Goal: Information Seeking & Learning: Learn about a topic

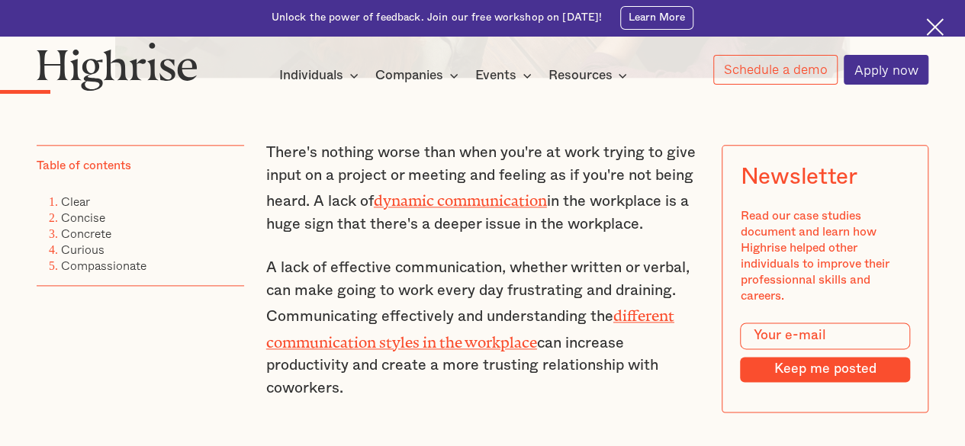
scroll to position [823, 0]
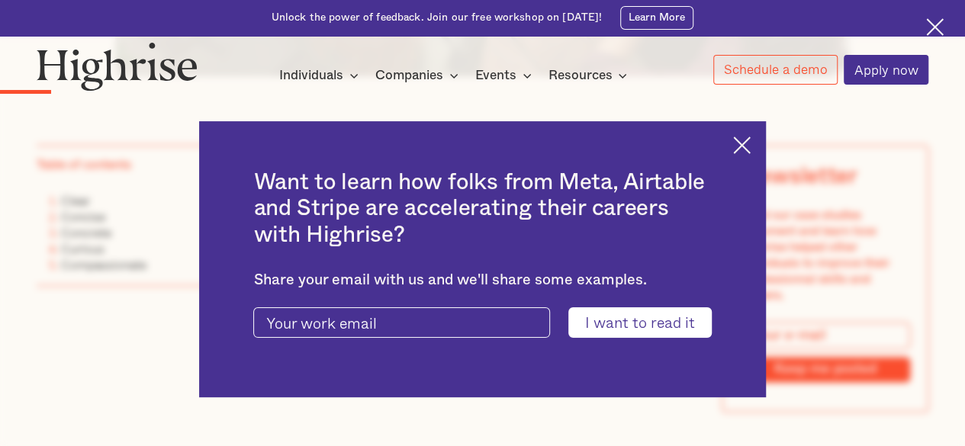
click at [749, 139] on img at bounding box center [742, 146] width 18 height 18
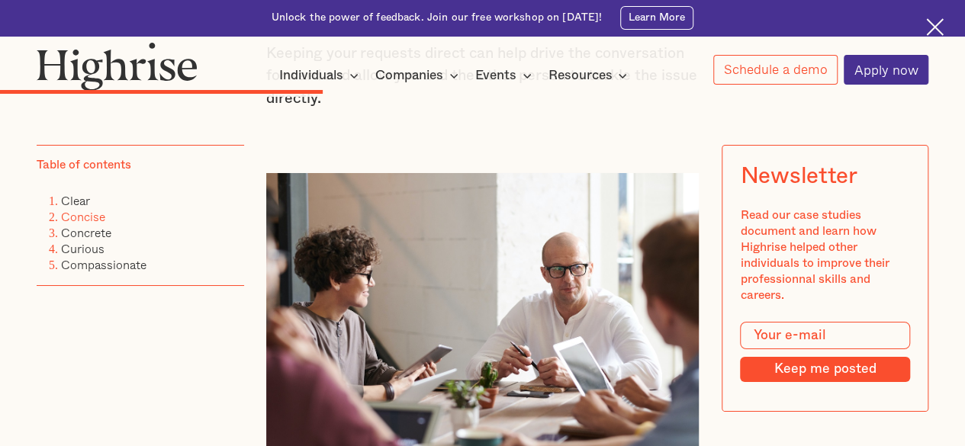
scroll to position [2868, 0]
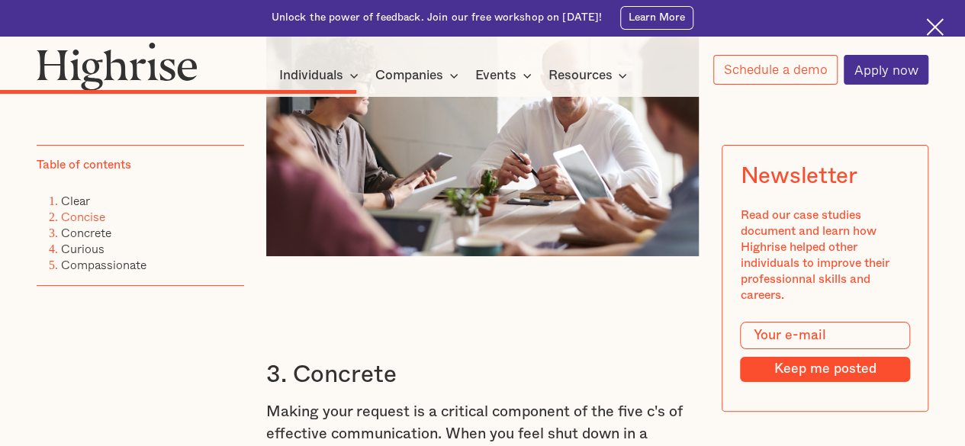
drag, startPoint x: 269, startPoint y: 231, endPoint x: 337, endPoint y: 140, distance: 114.5
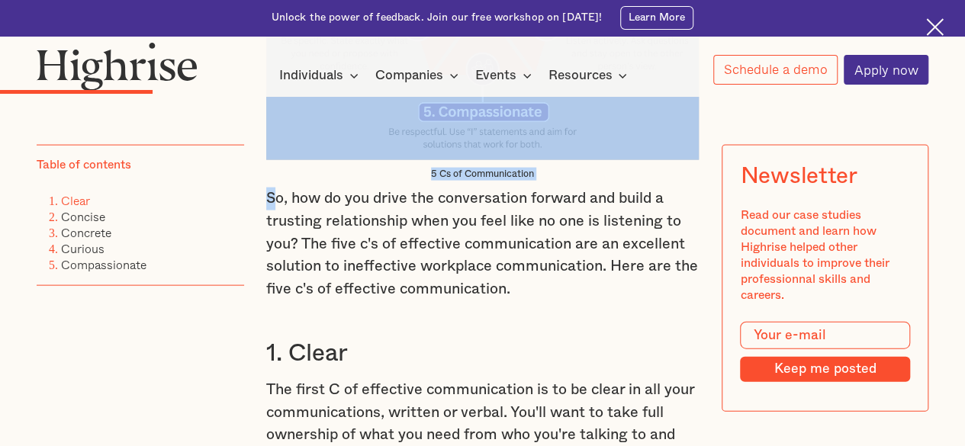
scroll to position [1507, 0]
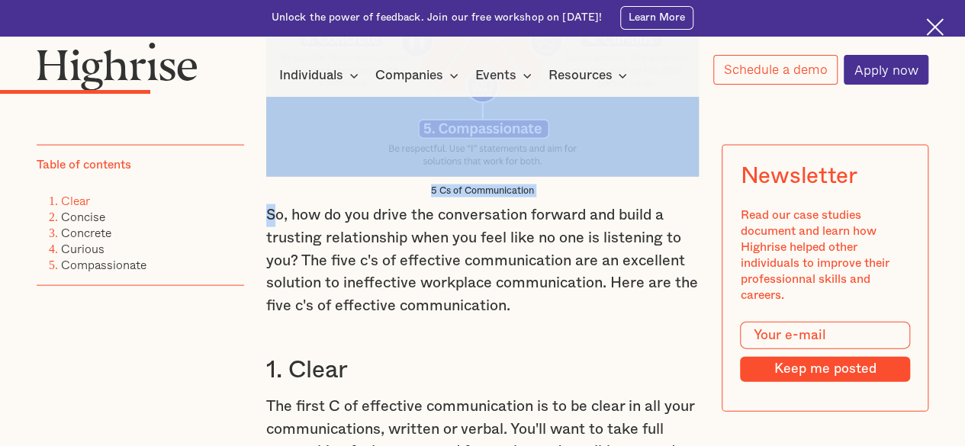
click at [351, 239] on p "So, how do you drive the conversation forward and build a trusting relationship…" at bounding box center [482, 261] width 433 height 113
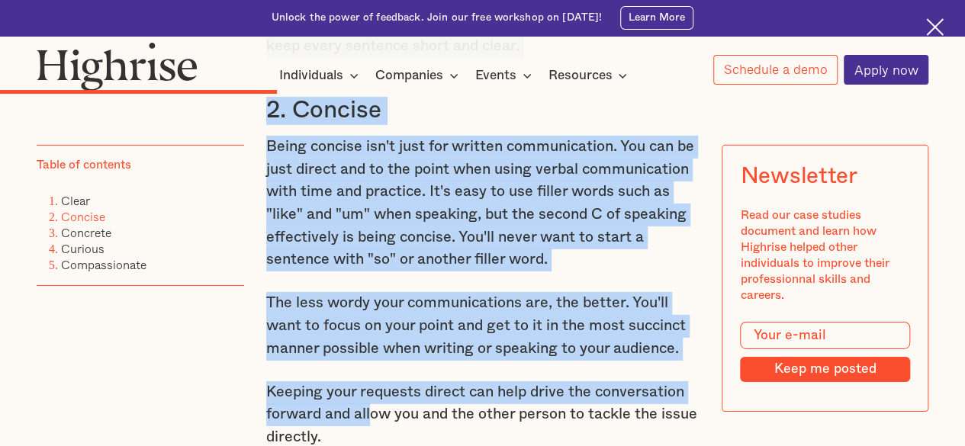
scroll to position [2483, 0]
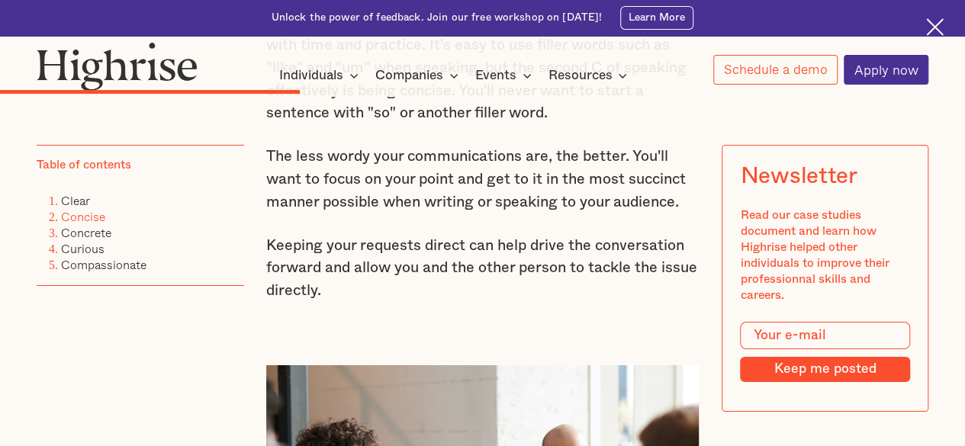
drag, startPoint x: 264, startPoint y: 217, endPoint x: 383, endPoint y: 353, distance: 180.6
copy div "There's nothing worse than when you're at work trying to give input on a projec…"
click at [554, 303] on p "Keeping your requests direct can help drive the conversation forward and allow …" at bounding box center [482, 269] width 433 height 68
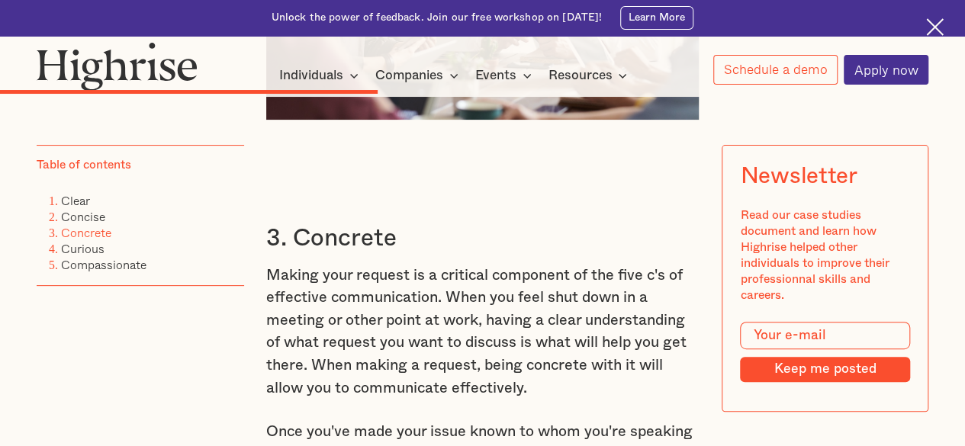
scroll to position [3003, 0]
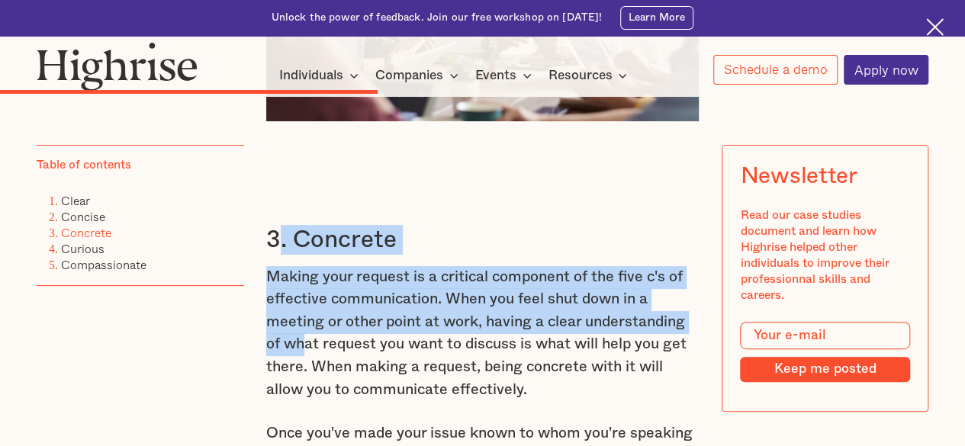
drag, startPoint x: 279, startPoint y: 240, endPoint x: 304, endPoint y: 364, distance: 127.1
click at [304, 364] on p "Making your request is a critical component of the five c's of effective commun…" at bounding box center [482, 334] width 433 height 136
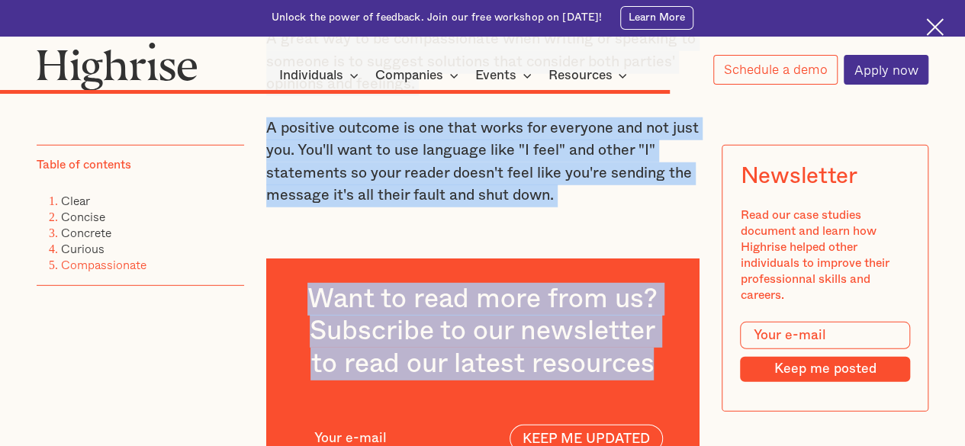
scroll to position [5036, 0]
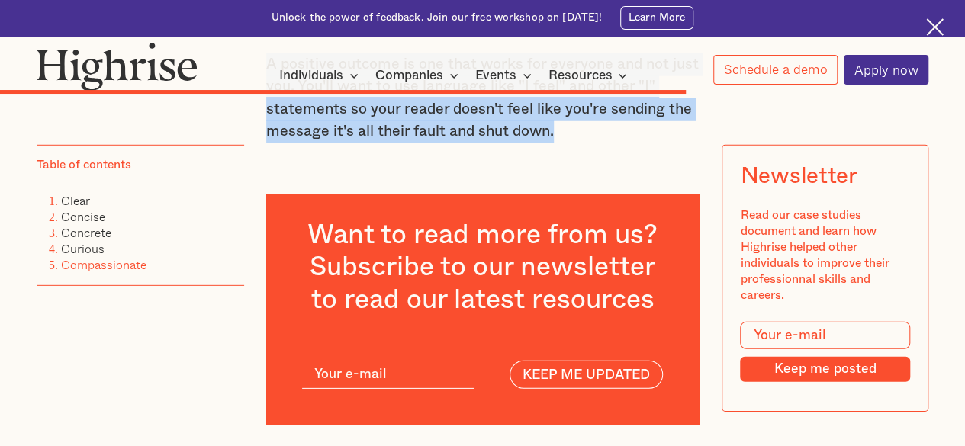
drag, startPoint x: 259, startPoint y: 250, endPoint x: 585, endPoint y: 182, distance: 332.3
copy div "3. Concrete Making your request is a critical component of the five c's of effe…"
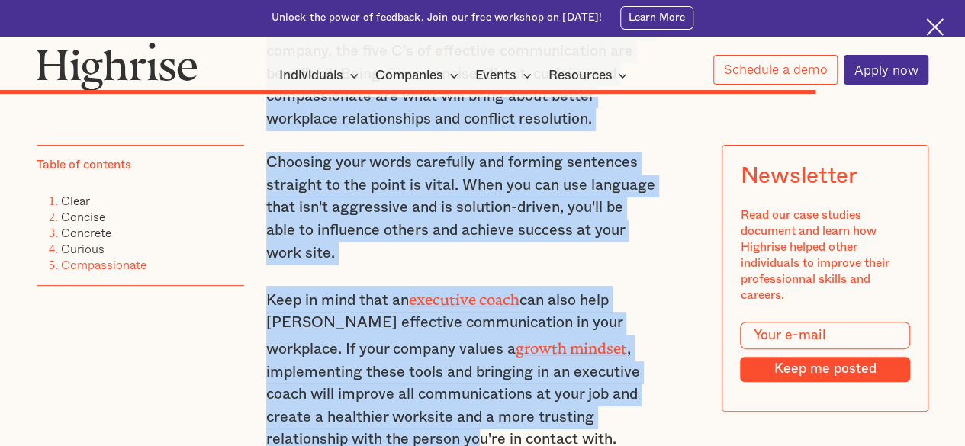
scroll to position [5891, 0]
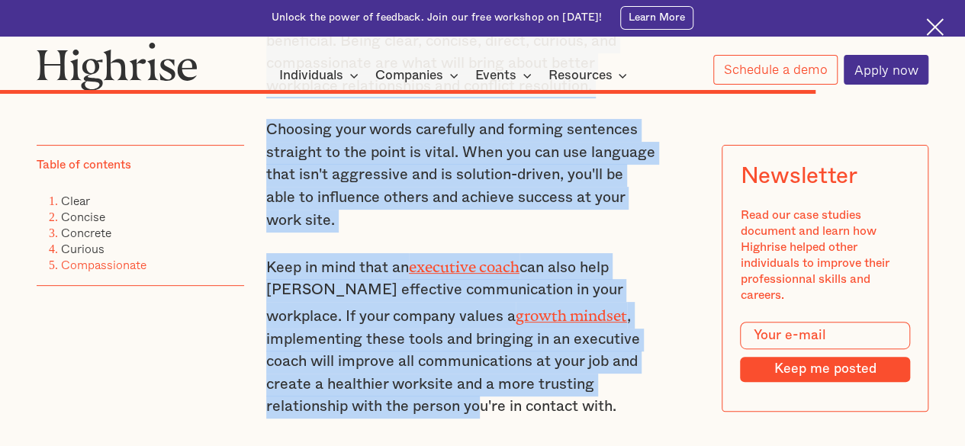
drag, startPoint x: 267, startPoint y: 156, endPoint x: 366, endPoint y: 240, distance: 129.5
click at [366, 240] on div "Conclusion If you're looking to improve communications within your company, the…" at bounding box center [461, 163] width 390 height 554
copy div "Conclusion If you're looking to improve communications within your company, the…"
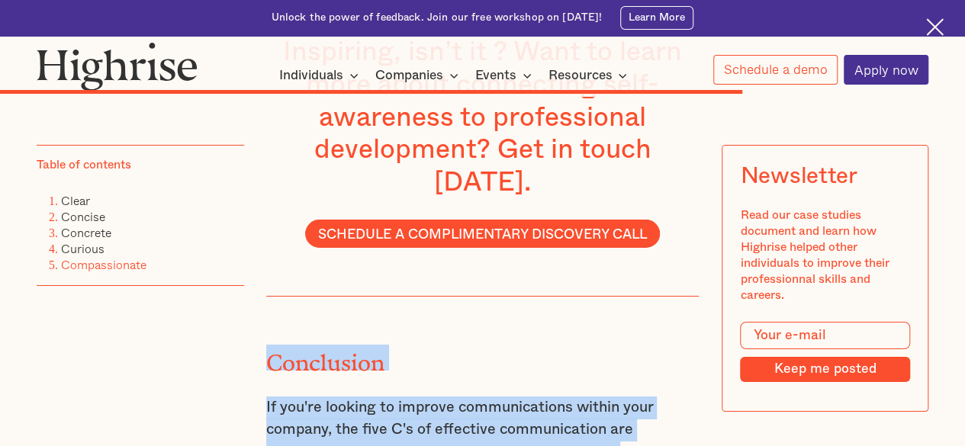
scroll to position [5485, 0]
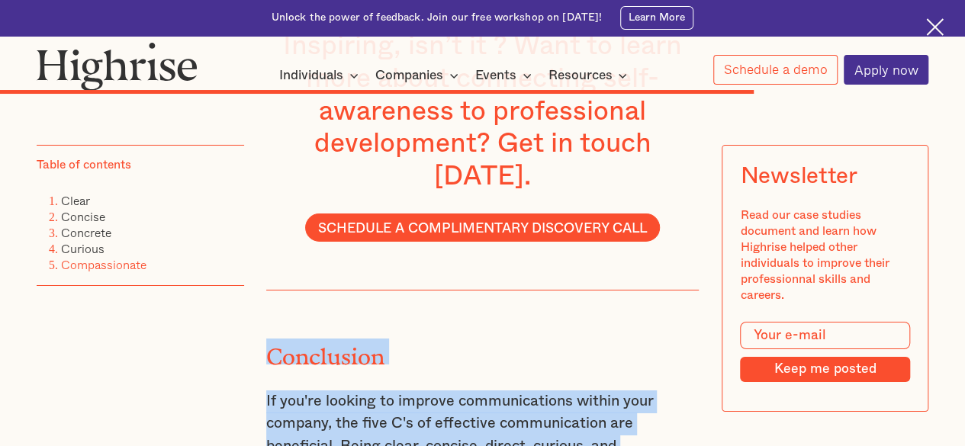
copy div "Conclusion If you're looking to improve communications within your company, the…"
click at [585, 362] on h2 "Conclusion" at bounding box center [461, 352] width 390 height 26
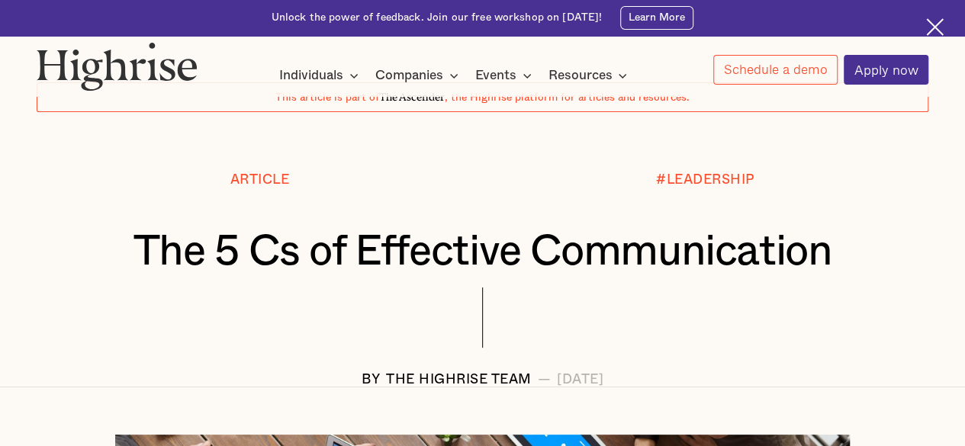
scroll to position [0, 0]
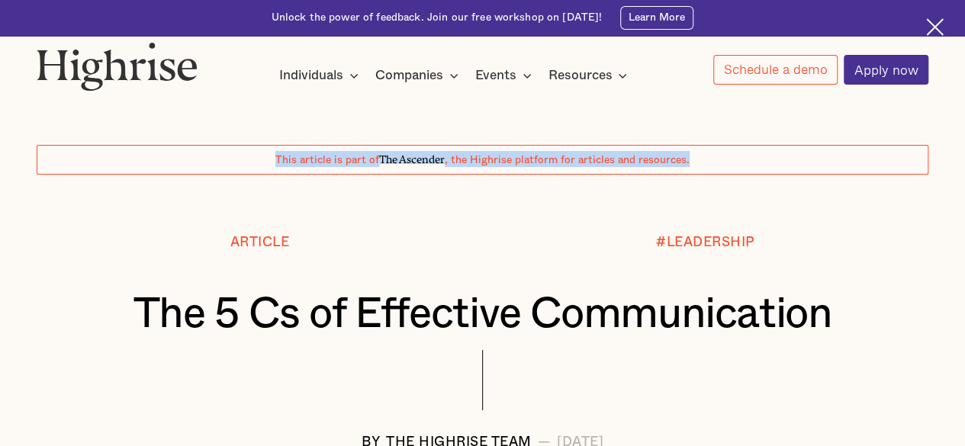
drag, startPoint x: 699, startPoint y: 157, endPoint x: 266, endPoint y: 150, distance: 433.5
click at [266, 150] on div "This article is part of The Ascender , the Highrise platform for articles and r…" at bounding box center [483, 160] width 892 height 30
copy div "This article is part of The Ascender , the Highrise platform for articles and r…"
